Goal: Use online tool/utility: Utilize a website feature to perform a specific function

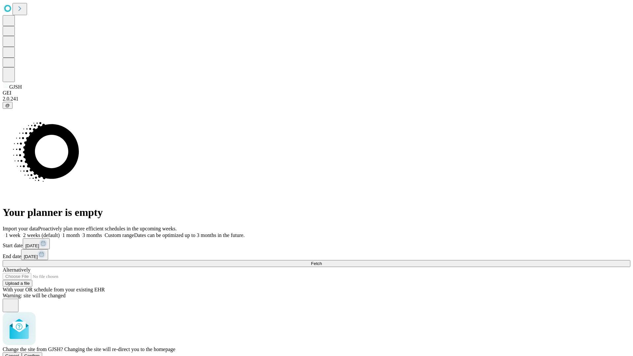
click at [40, 353] on span "Confirm" at bounding box center [31, 355] width 15 height 5
click at [20, 232] on label "1 week" at bounding box center [12, 235] width 18 height 6
click at [322, 261] on span "Fetch" at bounding box center [316, 263] width 11 height 5
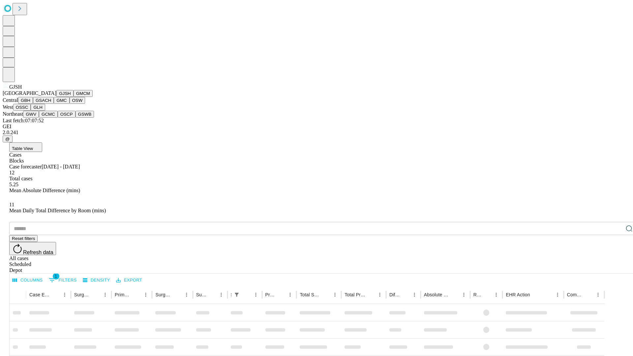
click at [74, 97] on button "GMCM" at bounding box center [83, 93] width 19 height 7
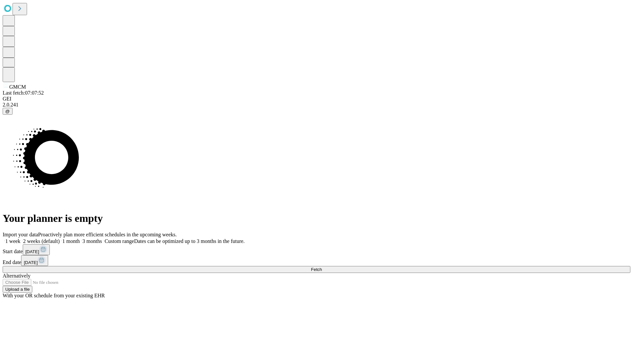
click at [20, 238] on label "1 week" at bounding box center [12, 241] width 18 height 6
click at [322, 267] on span "Fetch" at bounding box center [316, 269] width 11 height 5
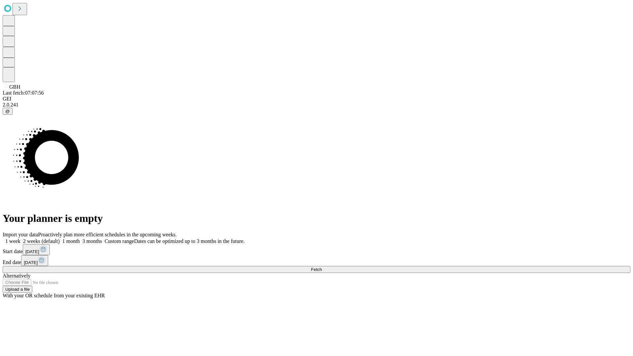
click at [322, 267] on span "Fetch" at bounding box center [316, 269] width 11 height 5
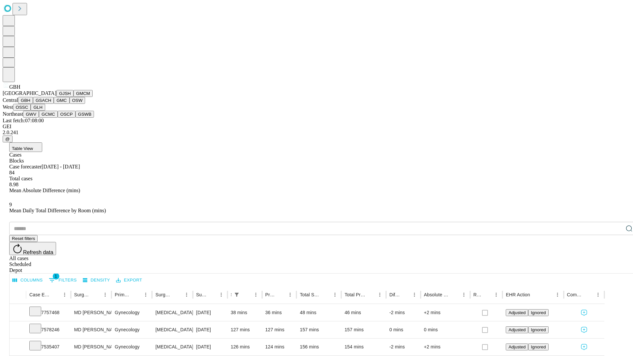
click at [51, 104] on button "GSACH" at bounding box center [43, 100] width 21 height 7
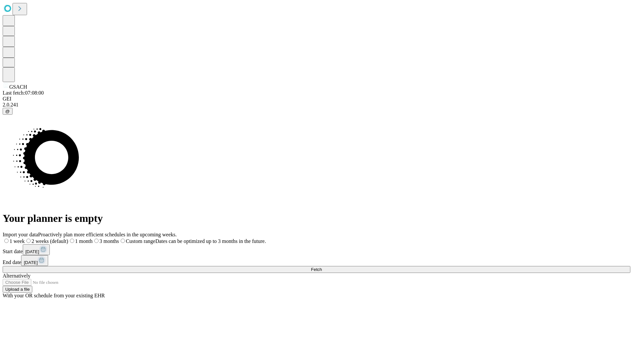
click at [322, 267] on span "Fetch" at bounding box center [316, 269] width 11 height 5
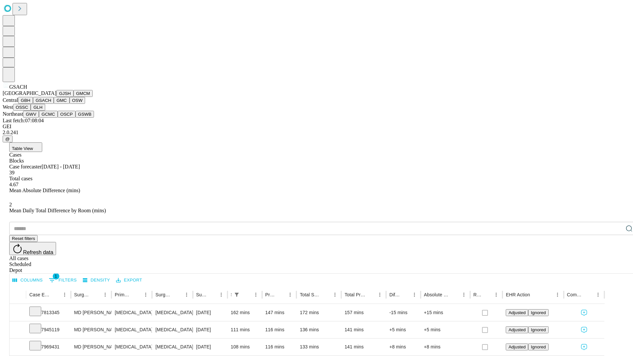
click at [54, 104] on button "GMC" at bounding box center [61, 100] width 15 height 7
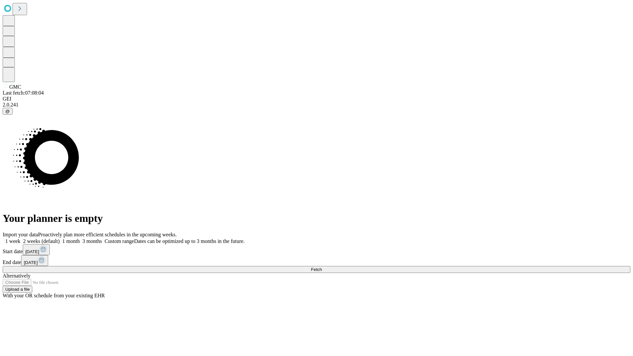
click at [20, 238] on label "1 week" at bounding box center [12, 241] width 18 height 6
click at [322, 267] on span "Fetch" at bounding box center [316, 269] width 11 height 5
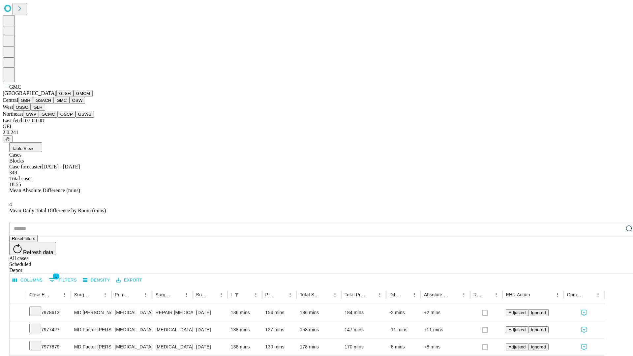
click at [70, 104] on button "OSW" at bounding box center [78, 100] width 16 height 7
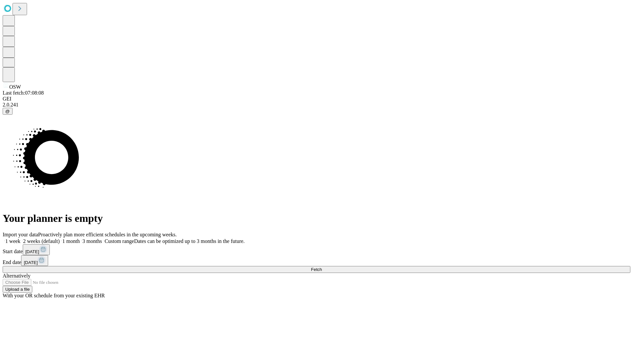
click at [20, 238] on label "1 week" at bounding box center [12, 241] width 18 height 6
click at [322, 267] on span "Fetch" at bounding box center [316, 269] width 11 height 5
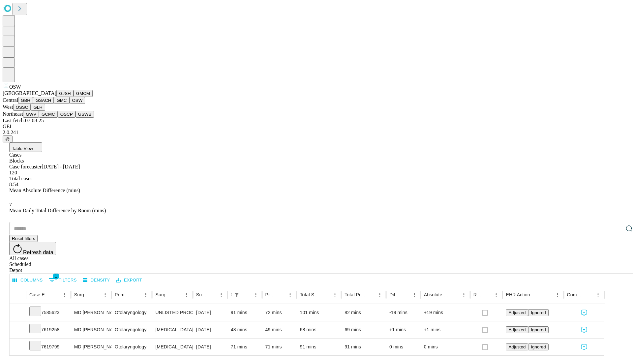
click at [31, 111] on button "OSSC" at bounding box center [22, 107] width 18 height 7
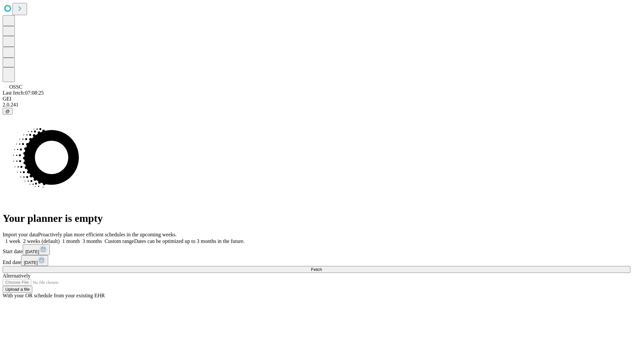
click at [20, 238] on label "1 week" at bounding box center [12, 241] width 18 height 6
click at [322, 267] on span "Fetch" at bounding box center [316, 269] width 11 height 5
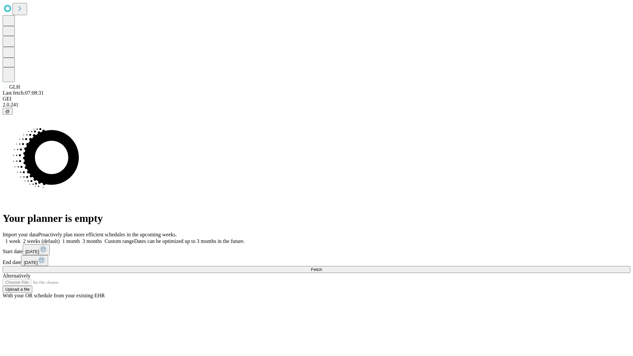
click at [20, 238] on label "1 week" at bounding box center [12, 241] width 18 height 6
click at [322, 267] on span "Fetch" at bounding box center [316, 269] width 11 height 5
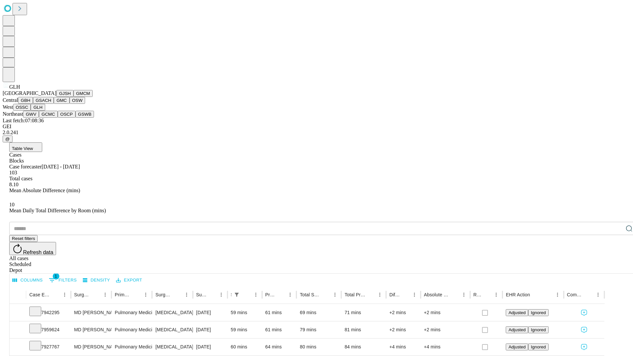
click at [39, 118] on button "GWV" at bounding box center [31, 114] width 16 height 7
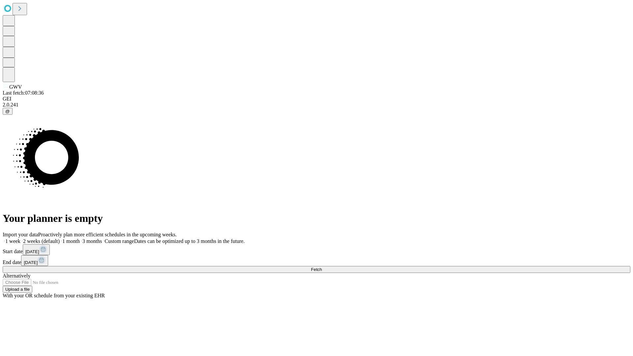
click at [322, 267] on span "Fetch" at bounding box center [316, 269] width 11 height 5
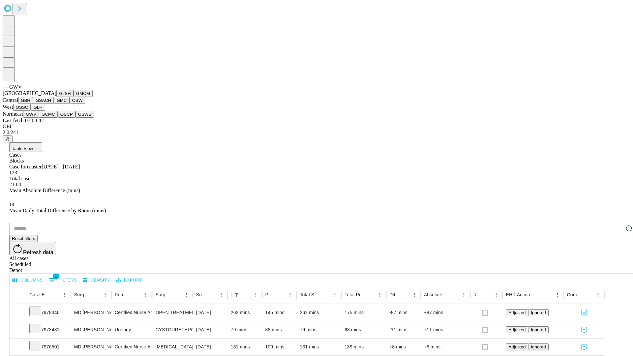
click at [51, 118] on button "GCMC" at bounding box center [48, 114] width 19 height 7
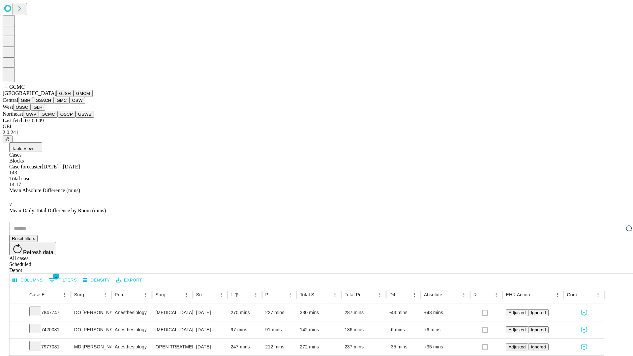
click at [58, 118] on button "OSCP" at bounding box center [67, 114] width 18 height 7
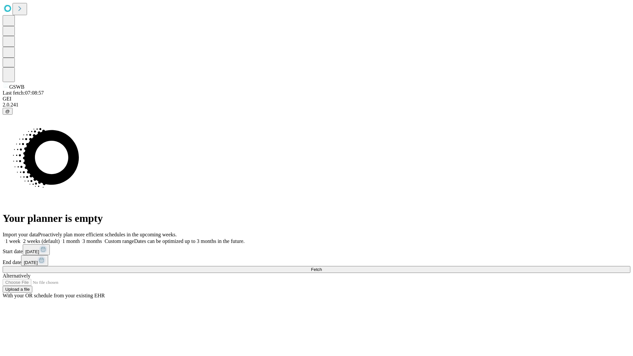
click at [20, 238] on label "1 week" at bounding box center [12, 241] width 18 height 6
click at [322, 267] on span "Fetch" at bounding box center [316, 269] width 11 height 5
